Goal: Navigation & Orientation: Find specific page/section

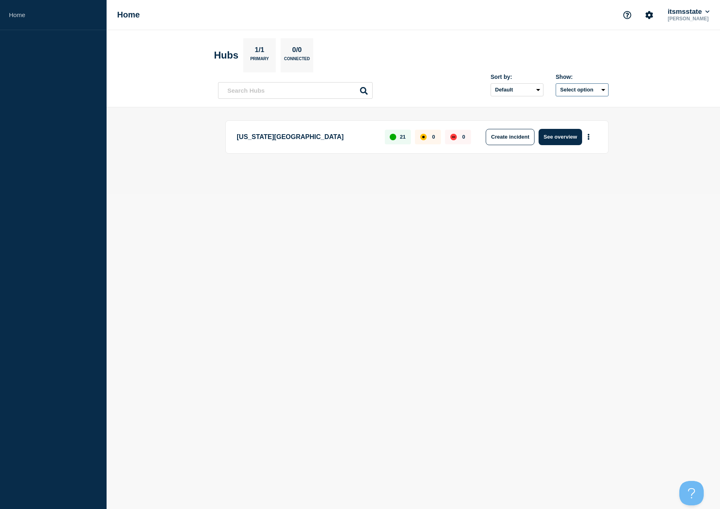
click at [602, 87] on button "Select option" at bounding box center [582, 89] width 53 height 13
click at [649, 77] on header "Hubs 1/1 Primary 0/0 Connected Sort by: Default Last added Last updated Most ac…" at bounding box center [413, 68] width 613 height 77
click at [21, 16] on link "Home" at bounding box center [53, 15] width 107 height 30
click at [570, 140] on button "See overview" at bounding box center [560, 137] width 43 height 16
